Goal: Navigation & Orientation: Find specific page/section

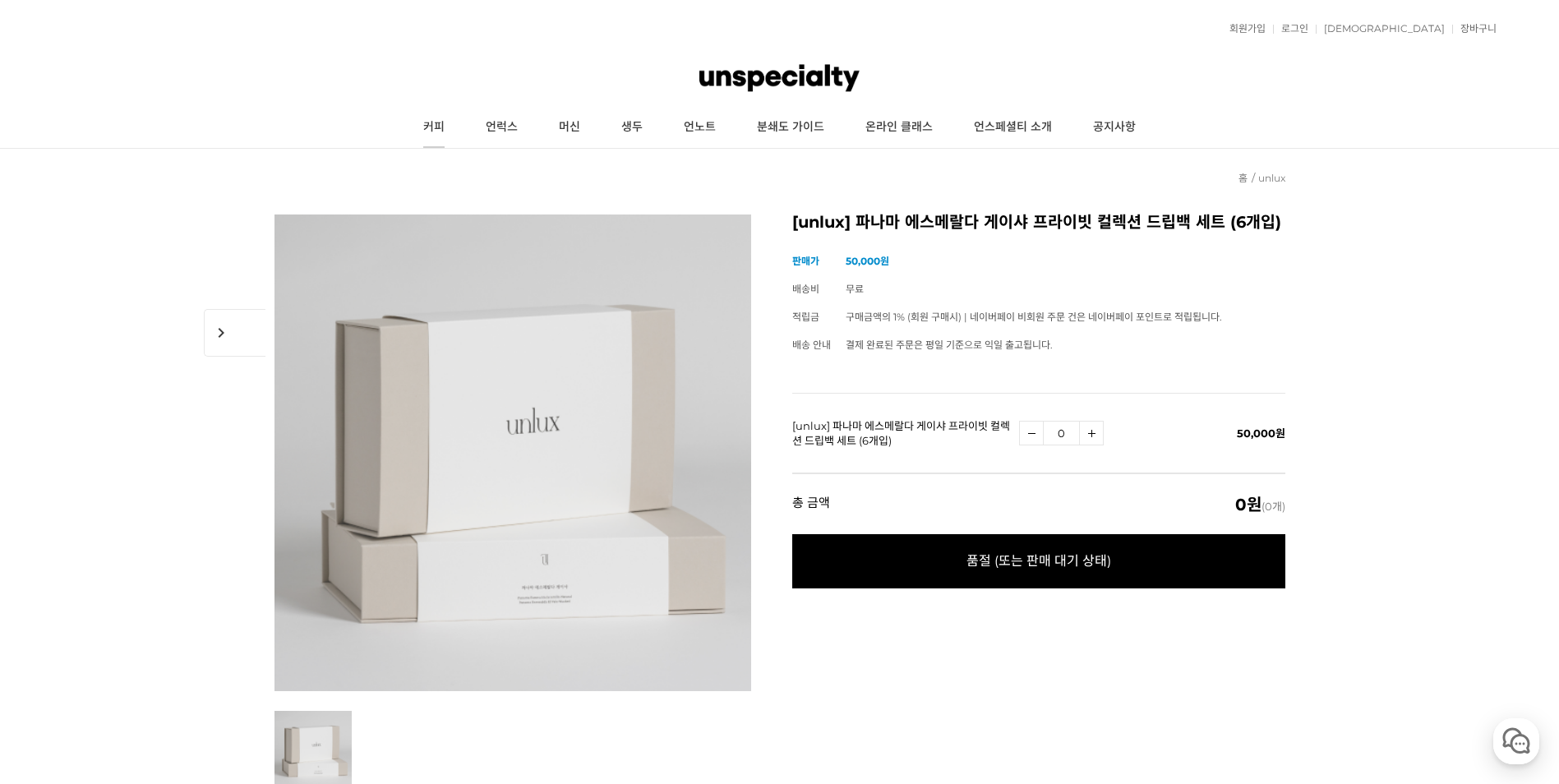
click at [447, 127] on link "커피" at bounding box center [433, 127] width 62 height 41
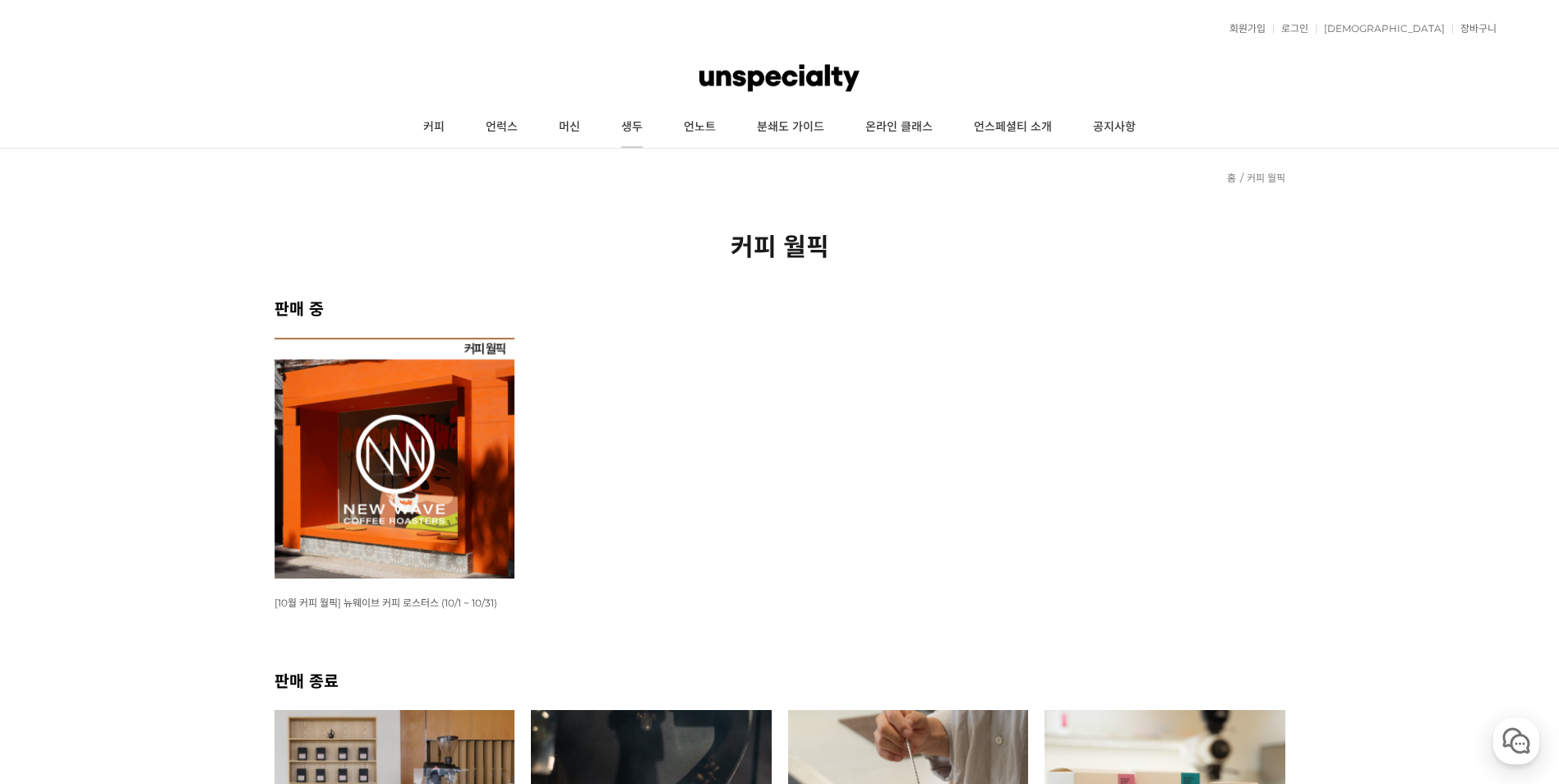
click at [656, 129] on link "생두" at bounding box center [632, 127] width 62 height 41
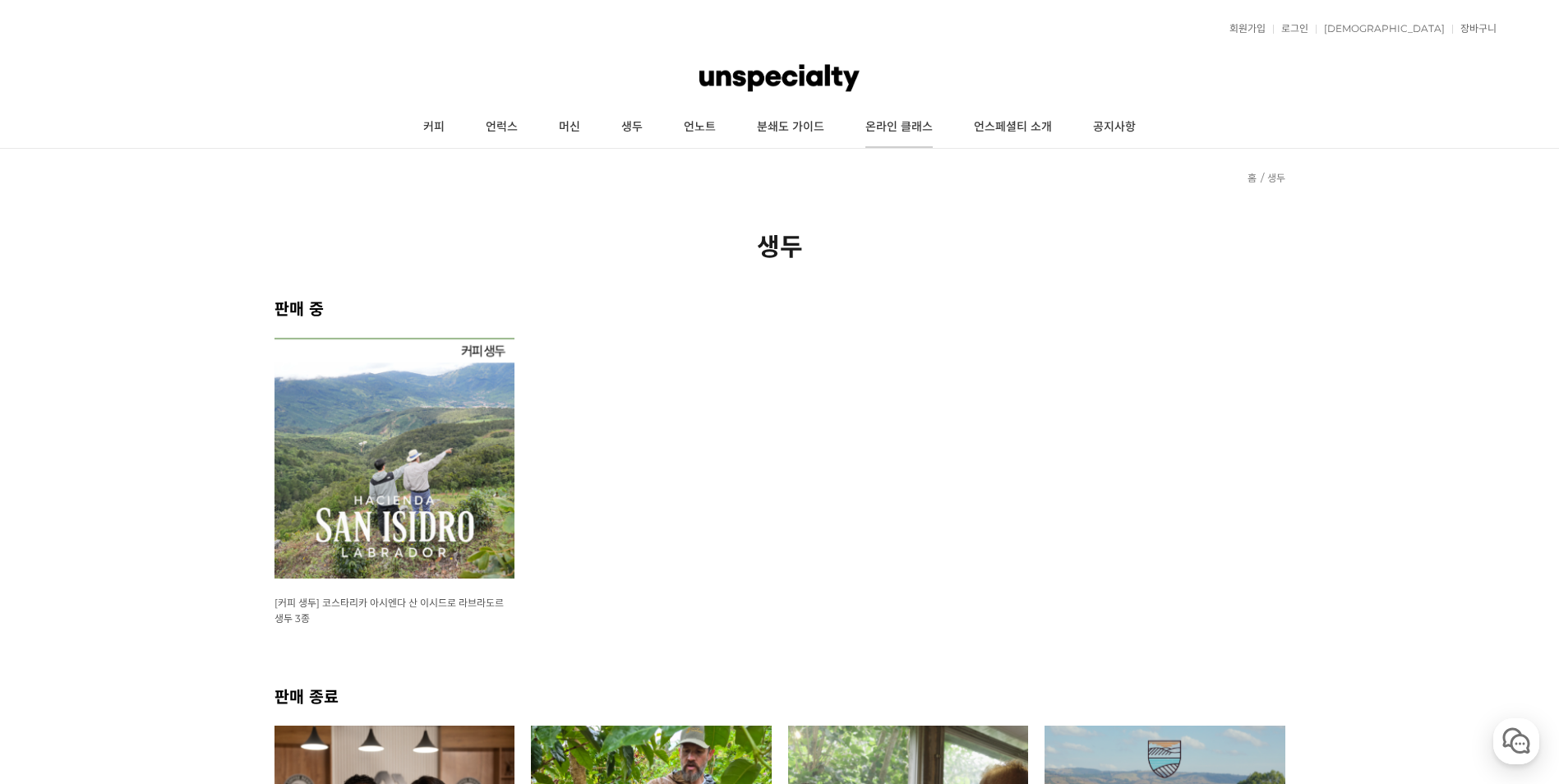
click at [922, 135] on link "온라인 클래스" at bounding box center [899, 127] width 108 height 41
